Goal: Task Accomplishment & Management: Complete application form

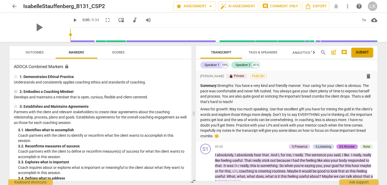
click at [30, 51] on span "Outcomes" at bounding box center [35, 52] width 18 height 4
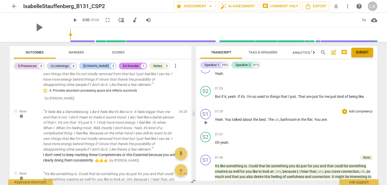
scroll to position [626, 0]
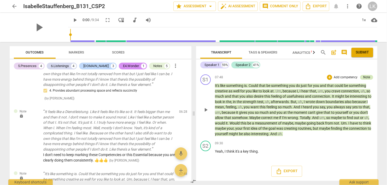
click at [365, 77] on div "Note" at bounding box center [367, 77] width 7 height 5
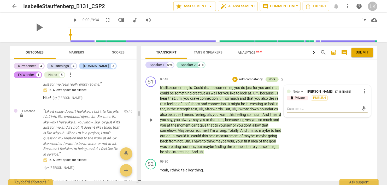
scroll to position [1123, 0]
click at [152, 119] on span "play_arrow" at bounding box center [151, 120] width 6 height 6
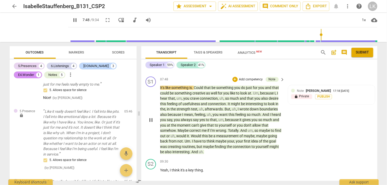
click at [152, 119] on span "pause" at bounding box center [151, 120] width 6 height 6
click at [72, 21] on span "play_arrow" at bounding box center [75, 20] width 6 height 6
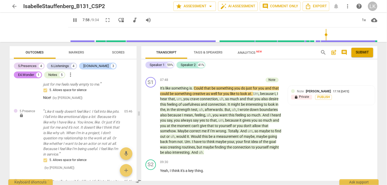
scroll to position [704, 0]
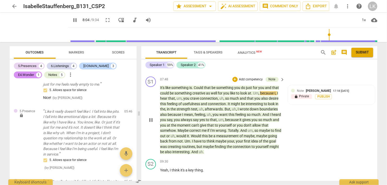
click at [149, 118] on span "pause" at bounding box center [151, 120] width 6 height 6
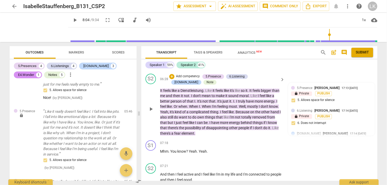
scroll to position [493, 0]
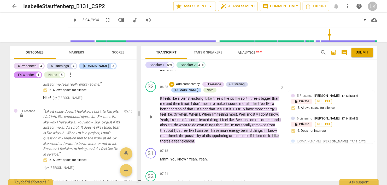
click at [153, 114] on span "play_arrow" at bounding box center [151, 117] width 6 height 6
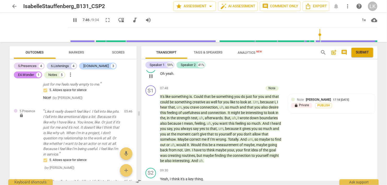
scroll to position [704, 0]
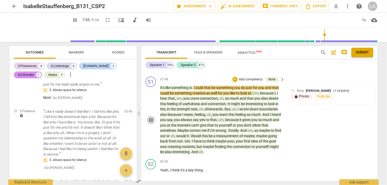
click at [152, 120] on span "pause" at bounding box center [151, 120] width 6 height 6
type input "476"
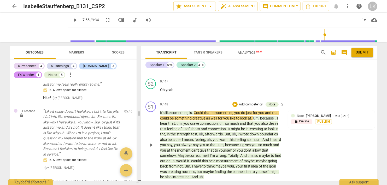
scroll to position [690, 0]
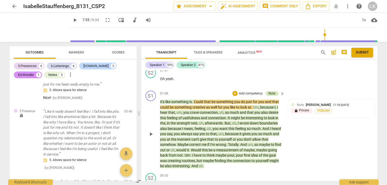
click at [276, 91] on div "Note" at bounding box center [272, 93] width 13 height 5
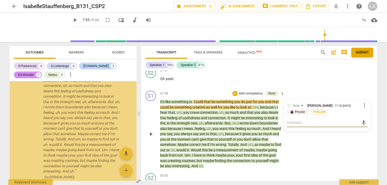
scroll to position [1782, 0]
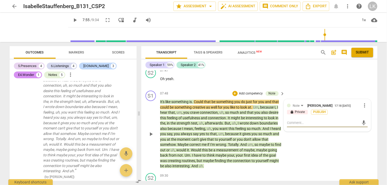
click at [291, 123] on textarea at bounding box center [323, 122] width 72 height 5
type textarea "A"
type textarea "Ag"
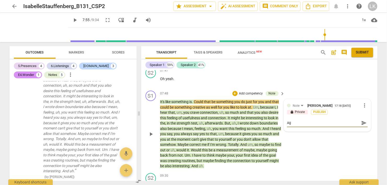
type textarea "Aga"
type textarea "Agai"
type textarea "Again"
type textarea "Again,"
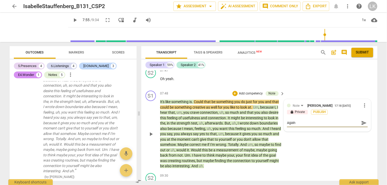
type textarea "Again,"
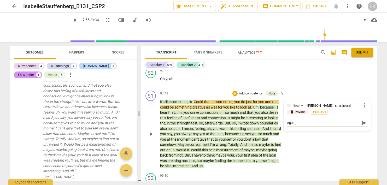
type textarea "Again"
type textarea "Agai"
type textarea "Aga"
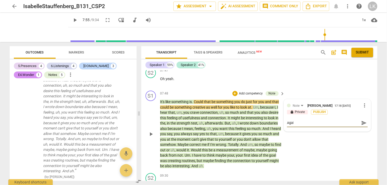
type textarea "Aga"
type textarea "Ag"
type textarea "A"
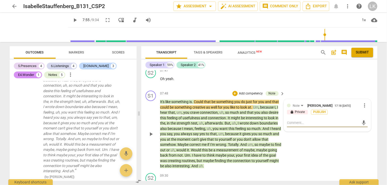
type textarea "W"
type textarea "Wh"
type textarea "Whe"
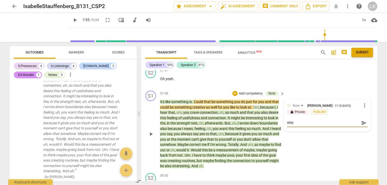
type textarea "When"
type textarea "When y"
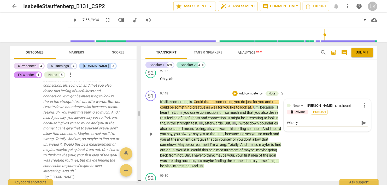
type textarea "When y"
type textarea "When yo"
type textarea "When you"
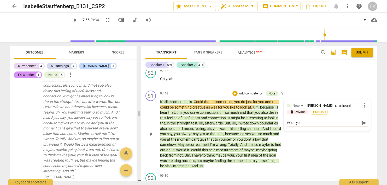
type textarea "When you"
type textarea "When you a"
type textarea "When you ar"
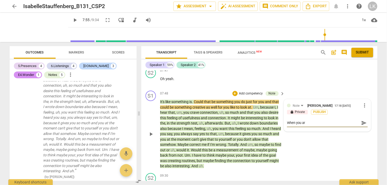
type textarea "When you are"
type textarea "When you are n"
type textarea "When you are no"
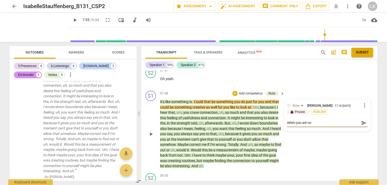
type textarea "When you are not"
type textarea "When you are not s"
type textarea "When you are not su"
type textarea "When you are not sur"
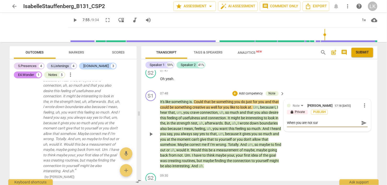
type textarea "When you are not sur"
type textarea "When you are not sure"
type textarea "When you are not sure w"
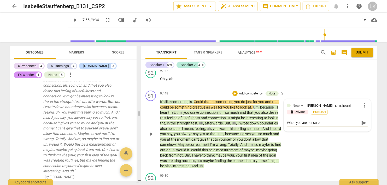
type textarea "When you are not sure w"
type textarea "When you are not sure wh"
type textarea "When you are not sure whe"
type textarea "When you are not sure wher"
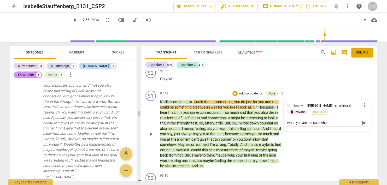
type textarea "When you are not sure wher"
type textarea "When you are not sure wher e"
type textarea "When you are not sure wher et"
type textarea "When you are not sure wher eto"
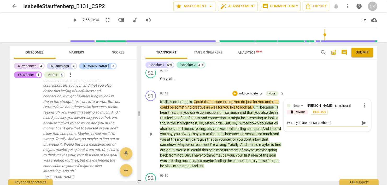
type textarea "When you are not sure wher eto"
type textarea "When you are not sure wher et"
type textarea "When you are not sure wher e"
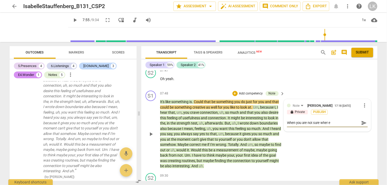
type textarea "When you are not sure wher"
type textarea "When you are not sure where"
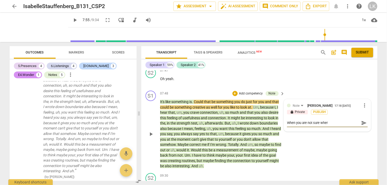
type textarea "When you are not sure where"
type textarea "When you are not sure where t"
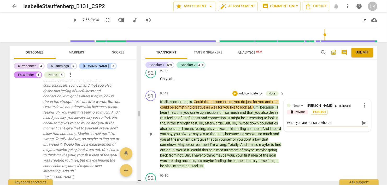
type textarea "When you are not sure where to"
type textarea "When you are not sure where to g"
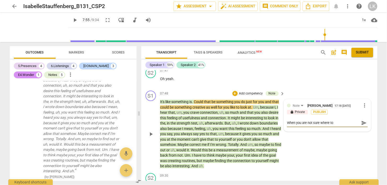
type textarea "When you are not sure where to g"
type textarea "When you are not sure where to go"
type textarea "When you are not sure where to go,"
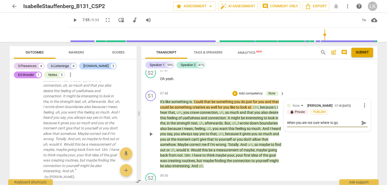
type textarea "When you are not sure where to go,"
type textarea "When you are not sure where to go, i"
type textarea "When you are not sure where to go, in"
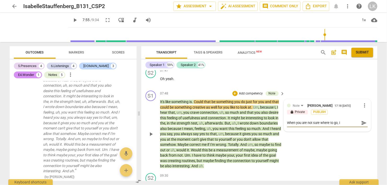
type textarea "When you are not sure where to go, in"
type textarea "When you are not sure where to go, ins"
type textarea "When you are not sure where to go, inst"
type textarea "When you are not sure where to go, insta"
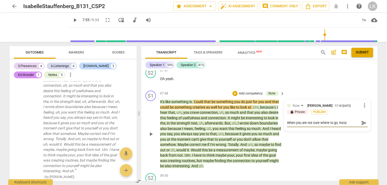
type textarea "When you are not sure where to go, inst"
type textarea "When you are not sure where to go, inste"
type textarea "When you are not sure where to go, instea"
type textarea "When you are not sure where to go, instead"
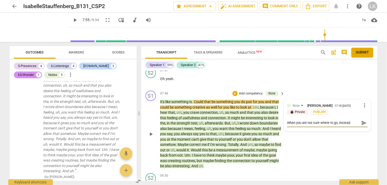
type textarea "When you are not sure where to go, instead"
type textarea "When you are not sure where to go, instead o"
type textarea "When you are not sure where to go, instead of"
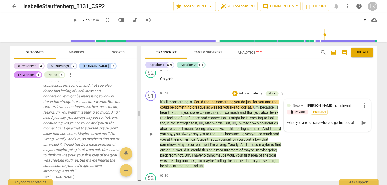
type textarea "When you are not sure where to go, instead of"
type textarea "When you are not sure where to go, instead of t"
type textarea "When you are not sure where to go, instead of tr"
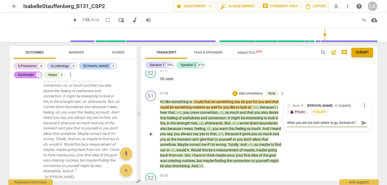
type textarea "When you are not sure where to go, instead of tr"
type textarea "When you are not sure where to go, instead of try"
type textarea "When you are not sure where to go, instead of tryi"
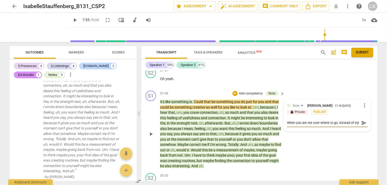
scroll to position [5, 0]
type textarea "When you are not sure where to go, instead of tryin"
type textarea "When you are not sure where to go, instead of trying"
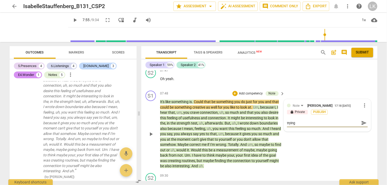
type textarea "When you are not sure where to go, instead of trying"
type textarea "When you are not sure where to go, instead of trying t"
type textarea "When you are not sure where to go, instead of trying to"
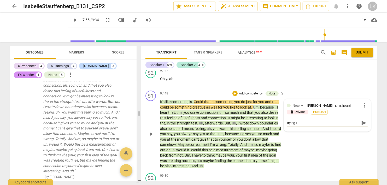
type textarea "When you are not sure where to go, instead of trying to"
type textarea "When you are not sure where to go, instead of trying to r"
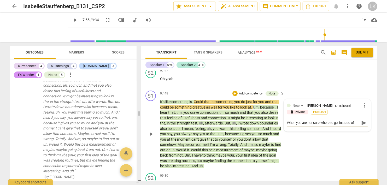
type textarea "When you are not sure where to go, instead of trying to re"
type textarea "When you are not sure where to go, instead of trying to rep"
type textarea "When you are not sure where to go, instead of trying to repe"
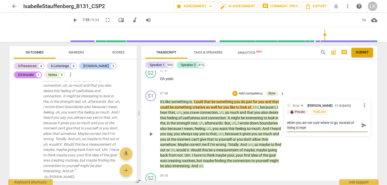
type textarea "When you are not sure where to go, instead of trying to repea"
type textarea "When you are not sure where to go, instead of trying to repeat"
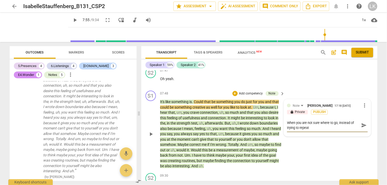
type textarea "When you are not sure where to go, instead of trying to repeat"
type textarea "When you are not sure where to go, instead of trying to repeat b"
type textarea "When you are not sure where to go, instead of trying to repeat ba"
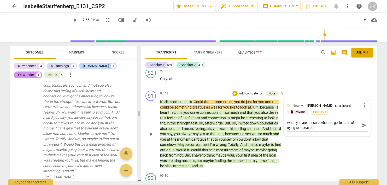
type textarea "When you are not sure where to go, instead of trying to repeat bac"
type textarea "When you are not sure where to go, instead of trying to repeat back"
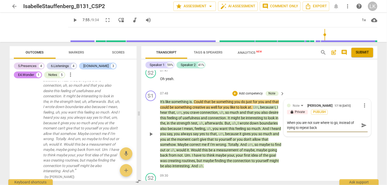
type textarea "When you are not sure where to go, instead of trying to repeat back"
type textarea "When you are not sure where to go, instead of trying to repeat back e"
type textarea "When you are not sure where to go, instead of trying to repeat back ev"
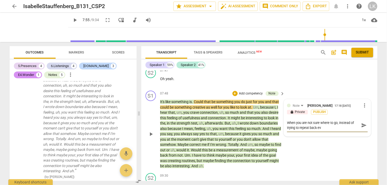
type textarea "When you are not sure where to go, instead of trying to repeat back [PERSON_NAM…"
type textarea "When you are not sure where to go, instead of trying to repeat back ever"
type textarea "When you are not sure where to go, instead of trying to repeat back every"
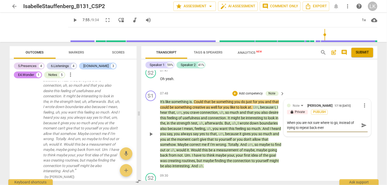
type textarea "When you are not sure where to go, instead of trying to repeat back every"
type textarea "When you are not sure where to go, instead of trying to repeat back everyt"
type textarea "When you are not sure where to go, instead of trying to repeat back everyth"
type textarea "When you are not sure where to go, instead of trying to repeat back everythi"
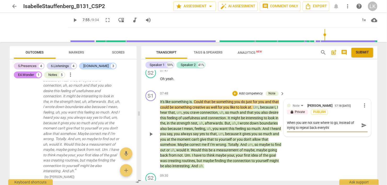
type textarea "When you are not sure where to go, instead of trying to repeat back everythin"
type textarea "When you are not sure where to go, instead of trying to repeat back everything"
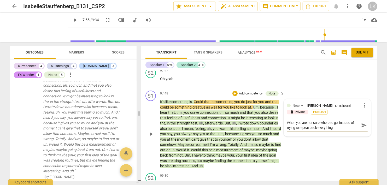
type textarea "When you are not sure where to go, instead of trying to repeat back everything"
type textarea "When you are not sure where to go, instead of trying to repeat back everything o"
type textarea "When you are not sure where to go, instead of trying to repeat back everything …"
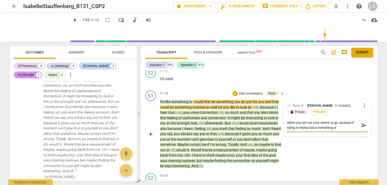
type textarea "When you are not sure where to go, instead of trying to repeat back everything …"
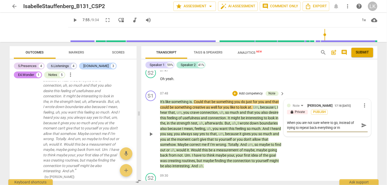
type textarea "When you are not sure where to go, instead of trying to repeat back everything …"
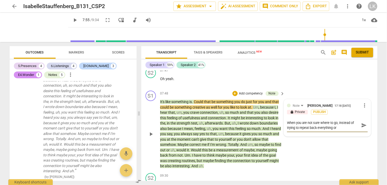
type textarea "When you are not sure where to go, instead of trying to repeat back everything …"
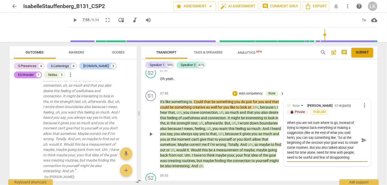
drag, startPoint x: 342, startPoint y: 121, endPoint x: 282, endPoint y: 118, distance: 59.6
click at [287, 120] on textarea "When you are not sure where to go, instead of trying to repeat back everything …" at bounding box center [323, 140] width 72 height 40
click at [364, 137] on span "send" at bounding box center [364, 140] width 6 height 6
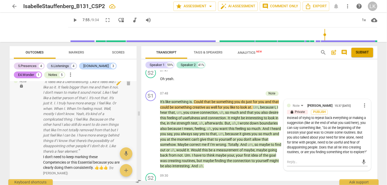
scroll to position [1599, 0]
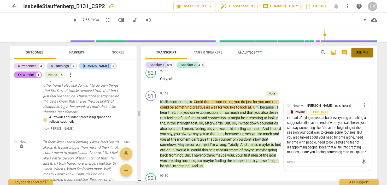
click at [363, 51] on span "Submit" at bounding box center [362, 52] width 13 height 5
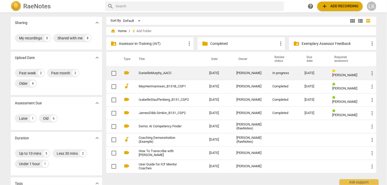
click at [140, 73] on link "DanielleMurphy_AACC" at bounding box center [165, 73] width 52 height 4
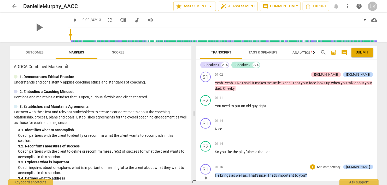
scroll to position [211, 0]
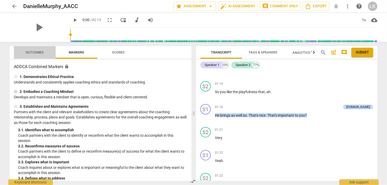
click at [39, 53] on span "Outcomes" at bounding box center [35, 52] width 18 height 4
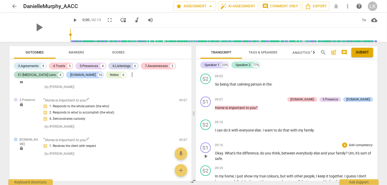
scroll to position [1776, 0]
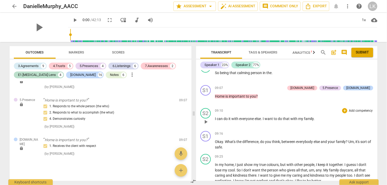
click at [204, 119] on span "play_arrow" at bounding box center [206, 122] width 6 height 6
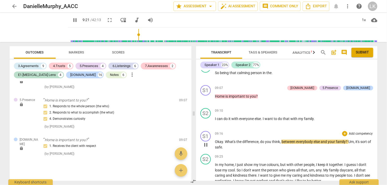
click at [205, 142] on span "pause" at bounding box center [206, 145] width 6 height 6
click at [346, 131] on div "+" at bounding box center [344, 133] width 5 height 5
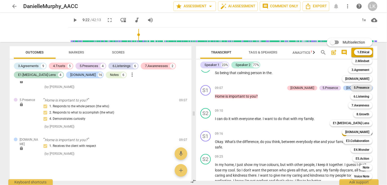
click at [358, 90] on b "5.Presence" at bounding box center [361, 88] width 15 height 6
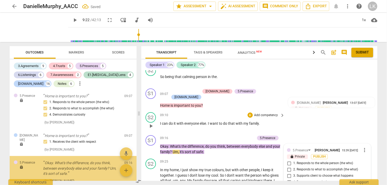
scroll to position [2144, 0]
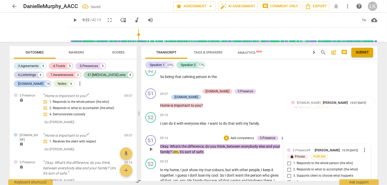
click at [289, 160] on input "1. Responds to the whole person (the who)" at bounding box center [289, 163] width 8 height 6
click at [289, 167] on input "2. Responds to what to accomplish (the what)" at bounding box center [289, 170] width 8 height 6
click at [289, 179] on input "4. Demonstrates curiosity" at bounding box center [289, 182] width 8 height 6
drag, startPoint x: 125, startPoint y: 180, endPoint x: 227, endPoint y: 112, distance: 122.7
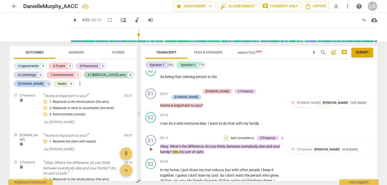
click at [227, 136] on div "+" at bounding box center [226, 138] width 5 height 5
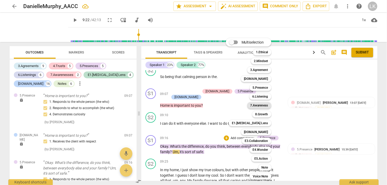
click at [258, 104] on b "7.Awareness" at bounding box center [260, 105] width 18 height 6
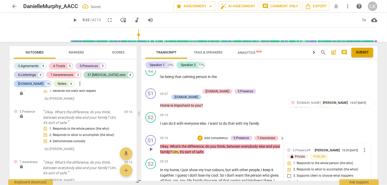
scroll to position [1918, 0]
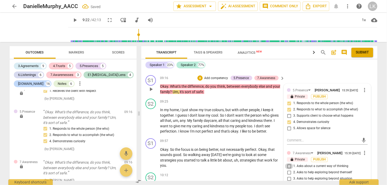
click at [289, 163] on input "1. Asks about a current way of thinking" at bounding box center [289, 166] width 8 height 6
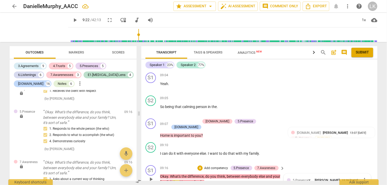
scroll to position [1858, 0]
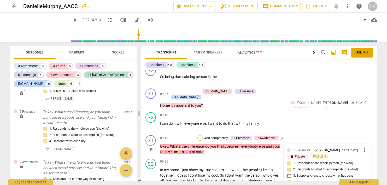
click at [200, 136] on div "+" at bounding box center [200, 138] width 5 height 5
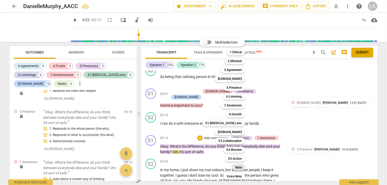
click at [243, 168] on div "Note" at bounding box center [238, 168] width 13 height 6
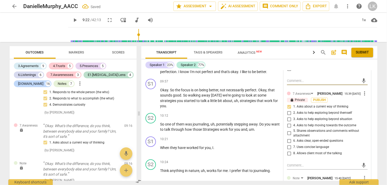
scroll to position [1979, 0]
drag, startPoint x: 225, startPoint y: 176, endPoint x: 363, endPoint y: 166, distance: 137.8
drag, startPoint x: 362, startPoint y: 168, endPoint x: 351, endPoint y: 168, distance: 11.2
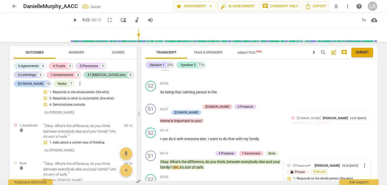
scroll to position [1858, 0]
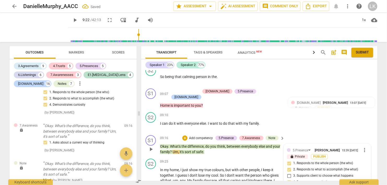
click at [150, 146] on span "play_arrow" at bounding box center [151, 149] width 6 height 6
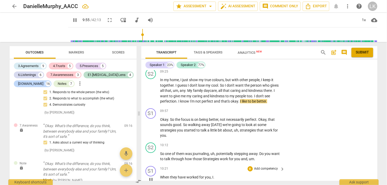
scroll to position [1918, 0]
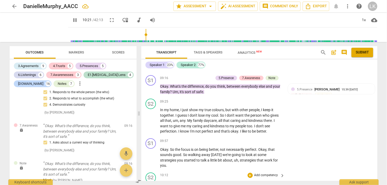
click at [151, 184] on span "pause" at bounding box center [151, 187] width 6 height 6
click at [249, 139] on div "+" at bounding box center [250, 141] width 5 height 5
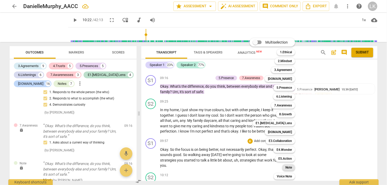
click at [287, 167] on b "Note" at bounding box center [289, 168] width 7 height 6
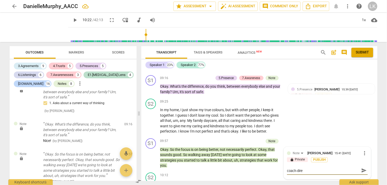
scroll to position [0, 0]
click at [362, 170] on span "send" at bounding box center [364, 173] width 6 height 6
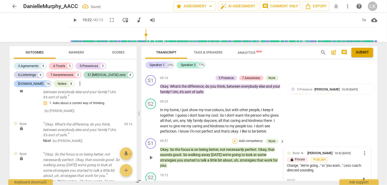
click at [236, 139] on div "+" at bounding box center [235, 141] width 5 height 5
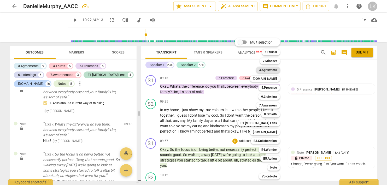
click at [269, 70] on b "3.Agreement" at bounding box center [269, 70] width 18 height 6
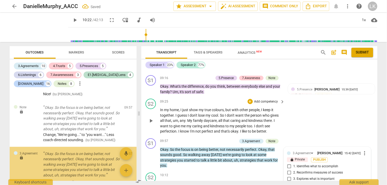
scroll to position [2317, 0]
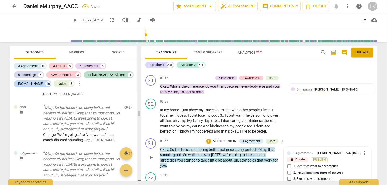
click at [290, 170] on input "2. Reconfirms measures of success" at bounding box center [289, 173] width 8 height 6
click at [211, 139] on div "+" at bounding box center [208, 141] width 5 height 5
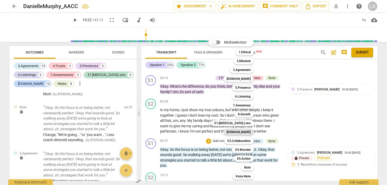
click at [238, 131] on b "[DOMAIN_NAME]" at bounding box center [239, 132] width 24 height 6
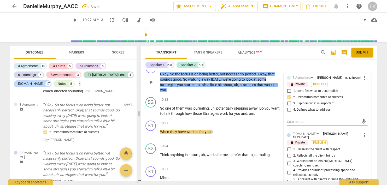
scroll to position [2009, 0]
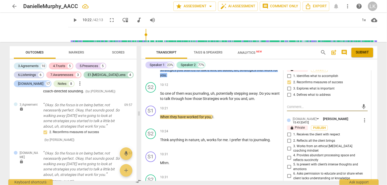
click at [290, 181] on input "7. Identifies and explores outcomes" at bounding box center [289, 184] width 8 height 6
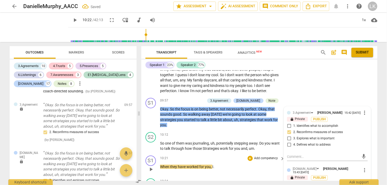
scroll to position [1948, 0]
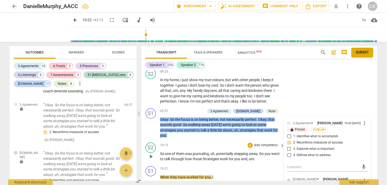
click at [149, 154] on span "play_arrow" at bounding box center [151, 157] width 6 height 6
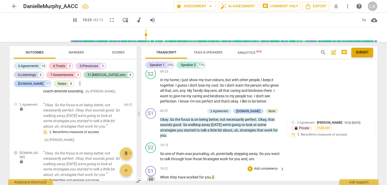
click at [150, 177] on span "pause" at bounding box center [151, 180] width 6 height 6
click at [152, 154] on span "play_arrow" at bounding box center [151, 157] width 6 height 6
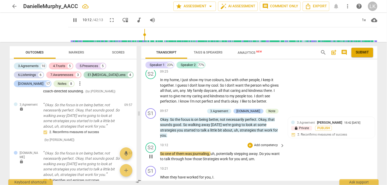
click at [152, 154] on span "pause" at bounding box center [151, 157] width 6 height 6
click at [251, 143] on div "+" at bounding box center [250, 145] width 5 height 5
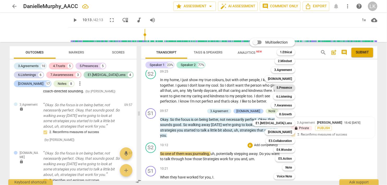
click at [284, 87] on b "5.Presence" at bounding box center [284, 88] width 15 height 6
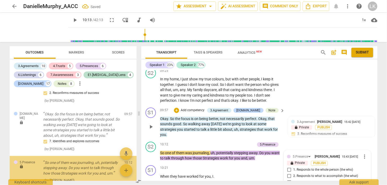
scroll to position [2406, 0]
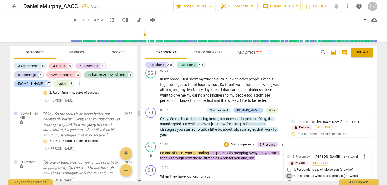
click at [290, 173] on input "2. Responds to what to accomplish (the what)" at bounding box center [289, 176] width 8 height 6
click at [289, 180] on input "3. Supports client to choose what happens" at bounding box center [289, 183] width 8 height 6
click at [225, 142] on div "+" at bounding box center [226, 144] width 5 height 5
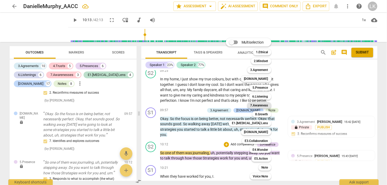
click at [258, 106] on b "7.Awareness" at bounding box center [260, 105] width 18 height 6
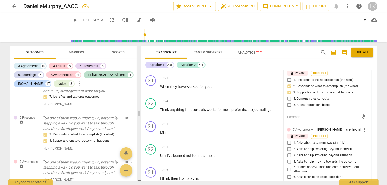
scroll to position [2039, 0]
click at [290, 159] on input "4. Asks to help moving towards the outcome" at bounding box center [289, 162] width 8 height 6
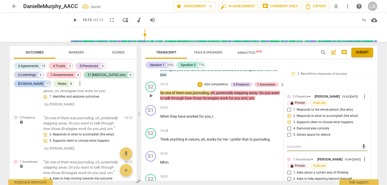
click at [303, 145] on textarea at bounding box center [323, 147] width 72 height 5
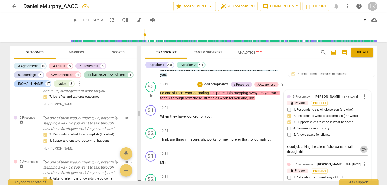
click at [363, 147] on span "send" at bounding box center [364, 150] width 6 height 6
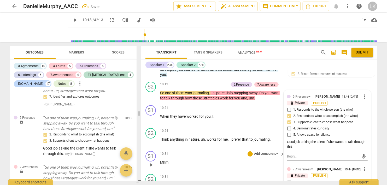
scroll to position [1979, 0]
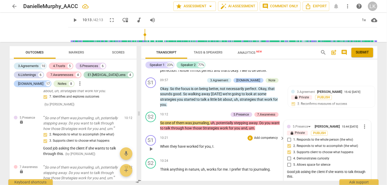
click at [150, 146] on span "play_arrow" at bounding box center [151, 149] width 6 height 6
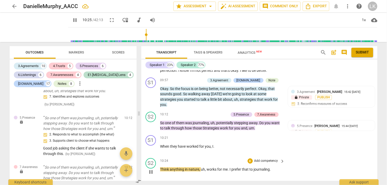
scroll to position [2009, 0]
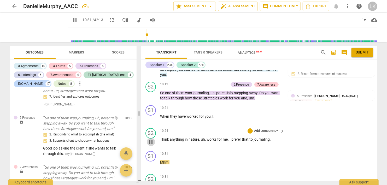
click at [150, 139] on span "pause" at bounding box center [151, 142] width 6 height 6
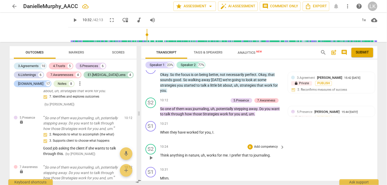
scroll to position [1979, 0]
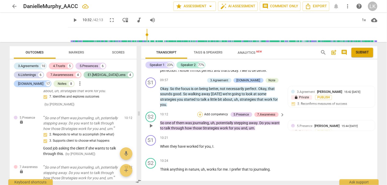
click at [202, 112] on div "+" at bounding box center [200, 114] width 5 height 5
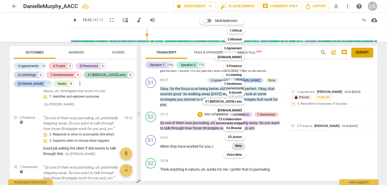
click at [239, 144] on b "Note" at bounding box center [238, 146] width 7 height 6
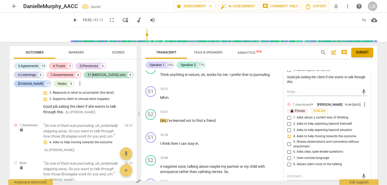
scroll to position [2100, 0]
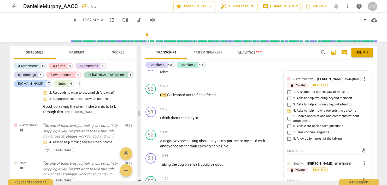
click at [295, 179] on textarea at bounding box center [323, 181] width 72 height 5
paste textarea "😊"
click at [362, 178] on span "send" at bounding box center [364, 181] width 6 height 6
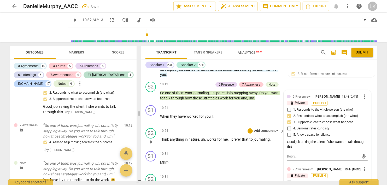
scroll to position [1979, 0]
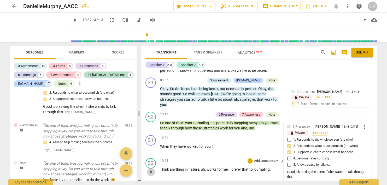
click at [150, 169] on span "play_arrow" at bounding box center [151, 172] width 6 height 6
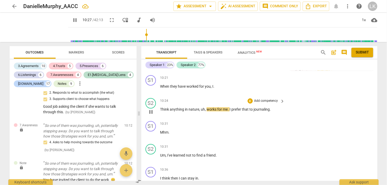
scroll to position [2070, 0]
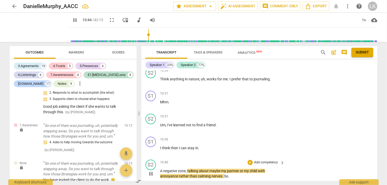
click at [151, 171] on span "pause" at bounding box center [151, 174] width 6 height 6
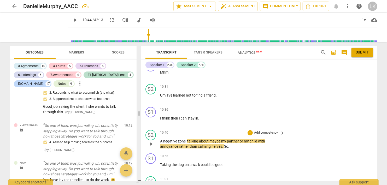
scroll to position [2100, 0]
click at [153, 141] on span "play_arrow" at bounding box center [151, 144] width 6 height 6
click at [153, 141] on span "pause" at bounding box center [151, 144] width 6 height 6
click at [153, 141] on span "play_arrow" at bounding box center [151, 144] width 6 height 6
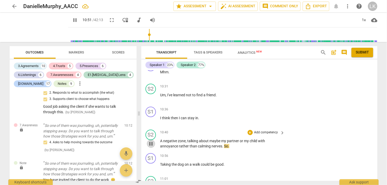
click at [153, 141] on span "pause" at bounding box center [151, 144] width 6 height 6
